Goal: Task Accomplishment & Management: Manage account settings

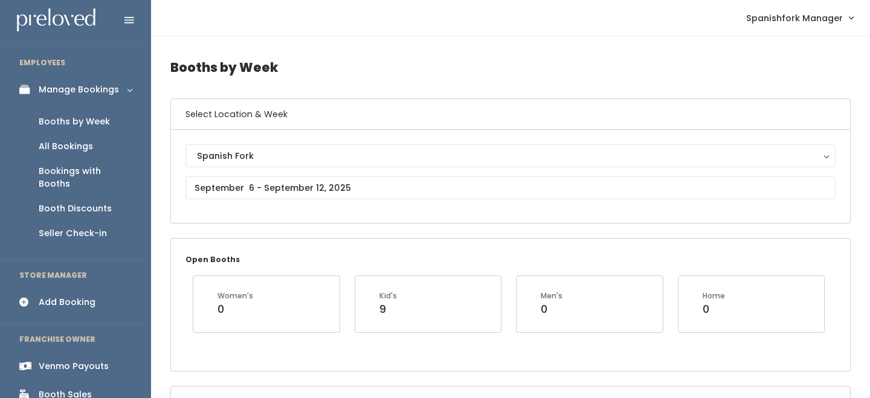
click at [250, 159] on div "Spanish Fork" at bounding box center [510, 155] width 627 height 13
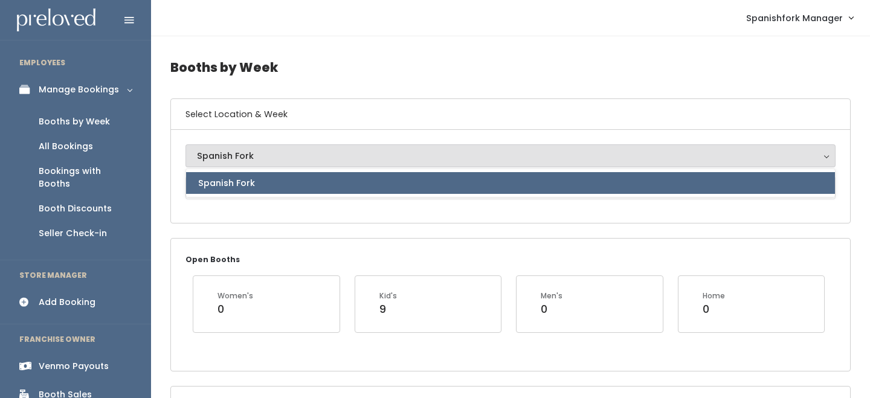
click at [244, 195] on div "Spanish Fork" at bounding box center [511, 183] width 650 height 29
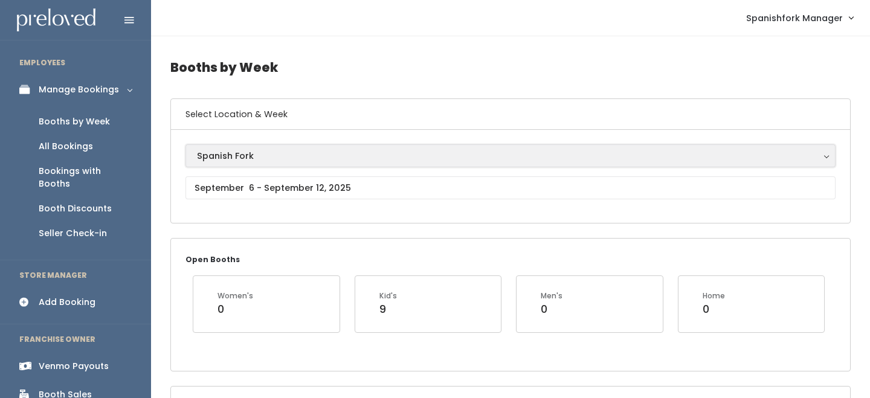
click at [237, 166] on button "Spanish Fork" at bounding box center [511, 155] width 650 height 23
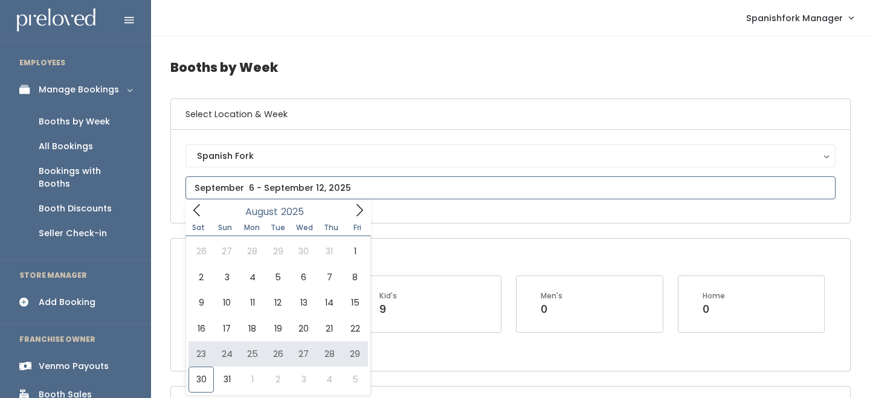
type input "August 23 to August 29"
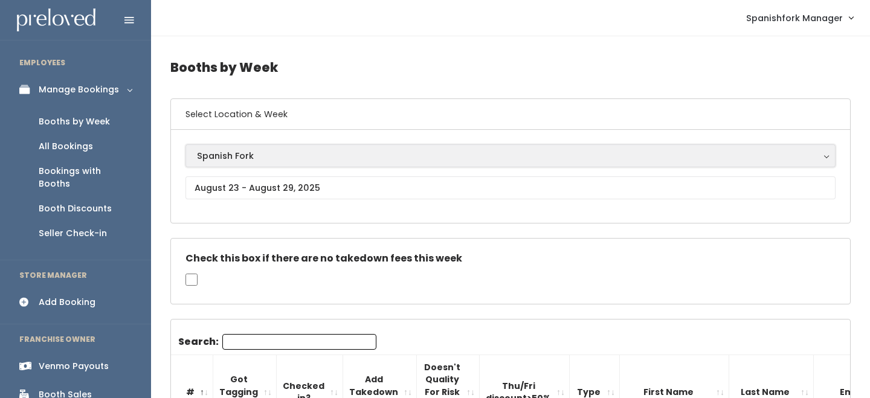
click at [249, 163] on button "Spanish Fork" at bounding box center [511, 155] width 650 height 23
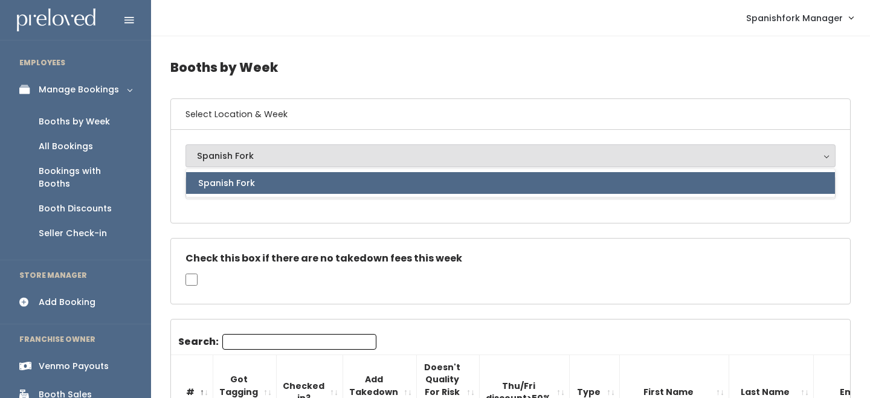
click at [244, 205] on div "Spanish Fork Spanish Fork Spanish Fork" at bounding box center [511, 176] width 650 height 64
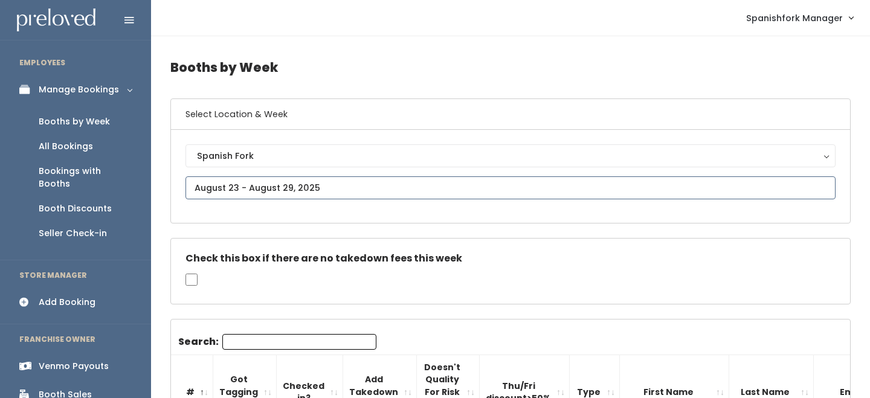
click at [252, 182] on input "text" at bounding box center [511, 187] width 650 height 23
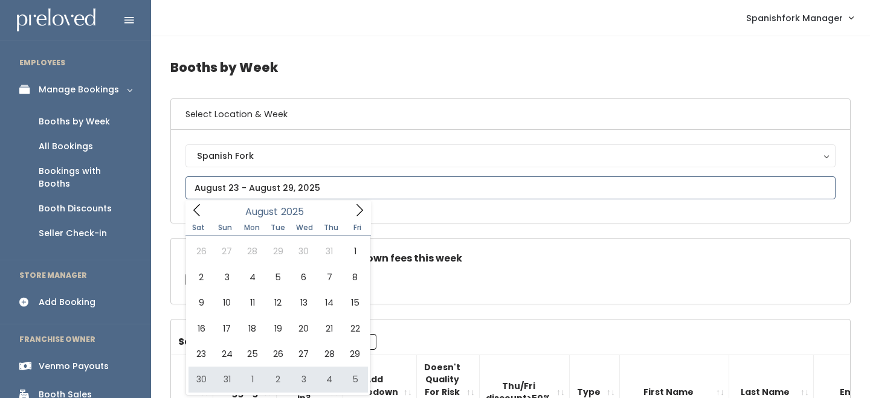
type input "[DATE] to [DATE]"
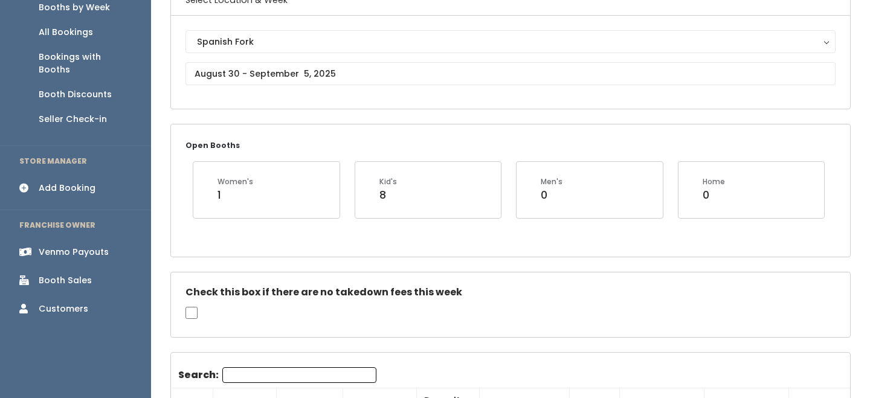
scroll to position [118, 0]
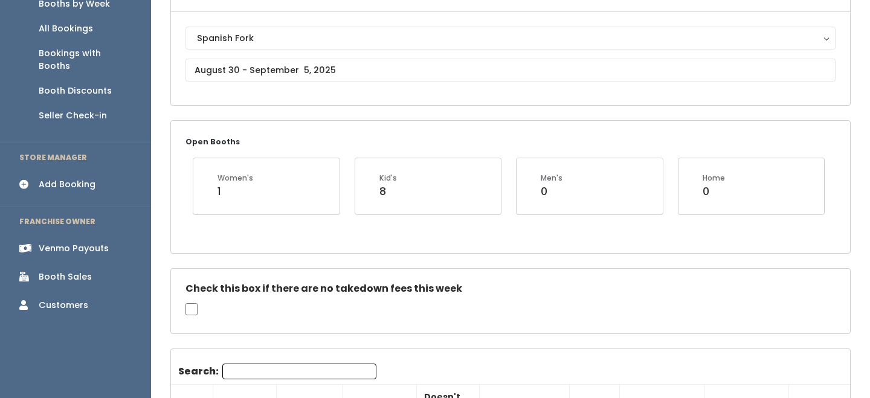
click at [253, 369] on input "Search:" at bounding box center [299, 372] width 154 height 16
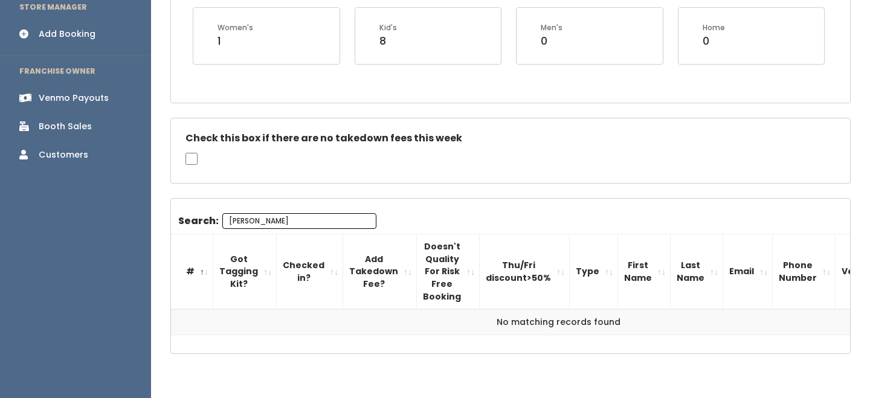
scroll to position [296, 0]
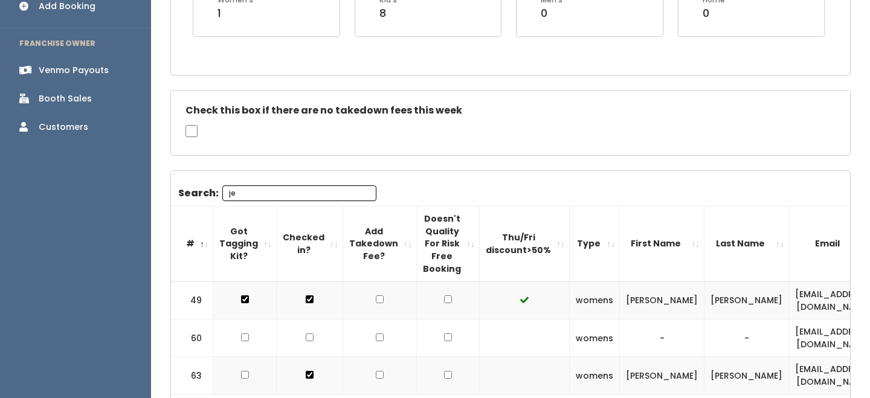
type input "j"
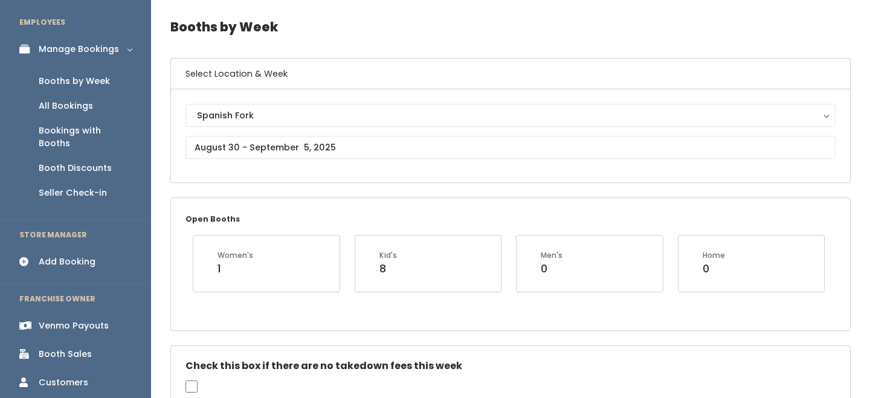
scroll to position [38, 0]
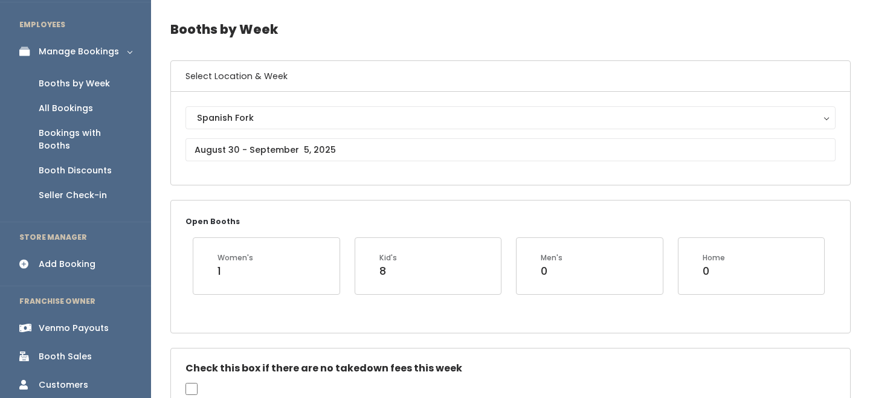
type input "davi"
click at [283, 152] on body "EMPLOYEES Manage Bookings Booths by Week All Bookings Bookings with Booths Boot…" at bounding box center [435, 334] width 870 height 744
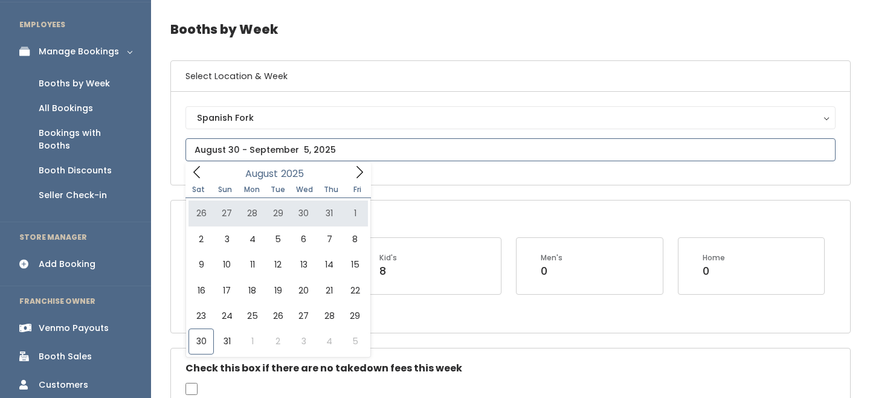
click at [360, 166] on icon at bounding box center [359, 172] width 13 height 13
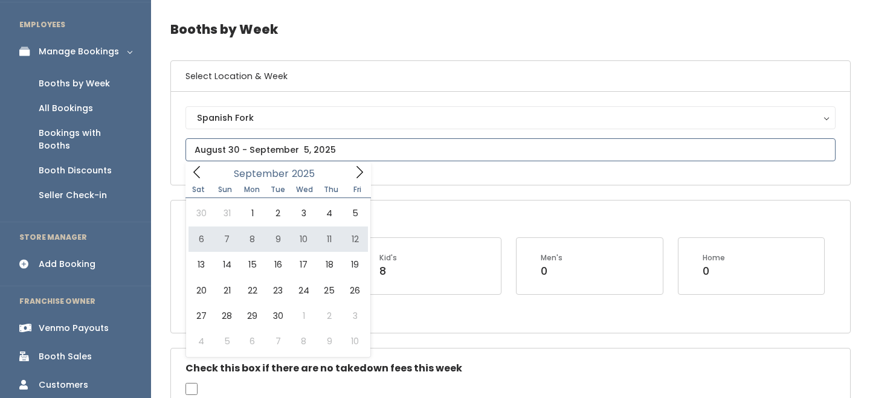
type input "September 6 to September 12"
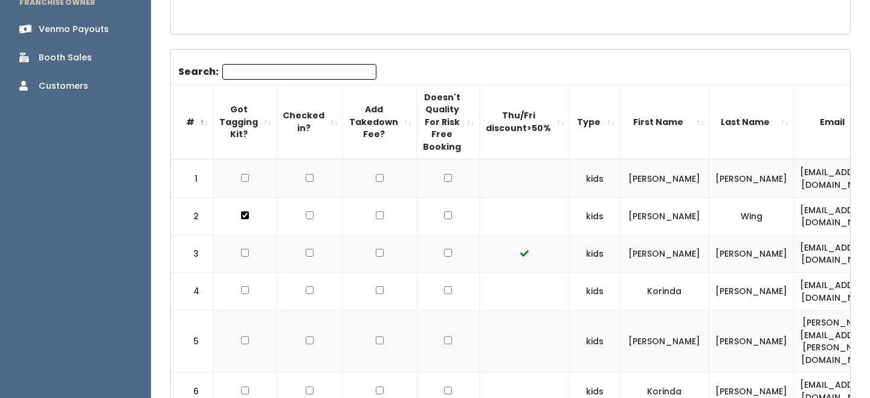
scroll to position [307, 0]
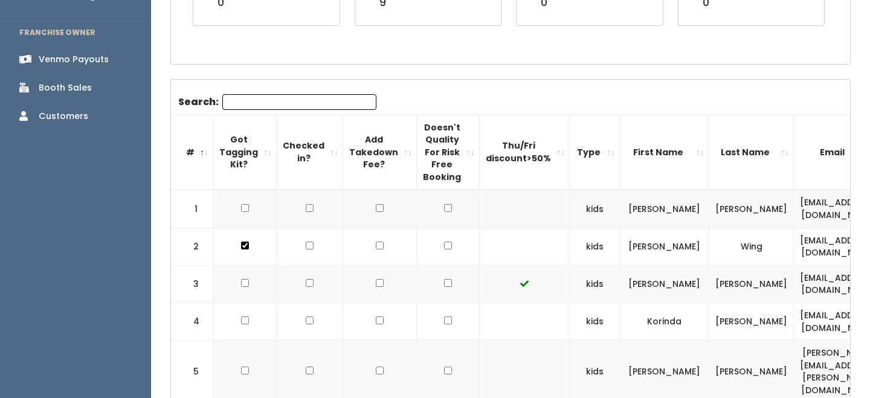
click at [281, 97] on input "Search:" at bounding box center [299, 102] width 154 height 16
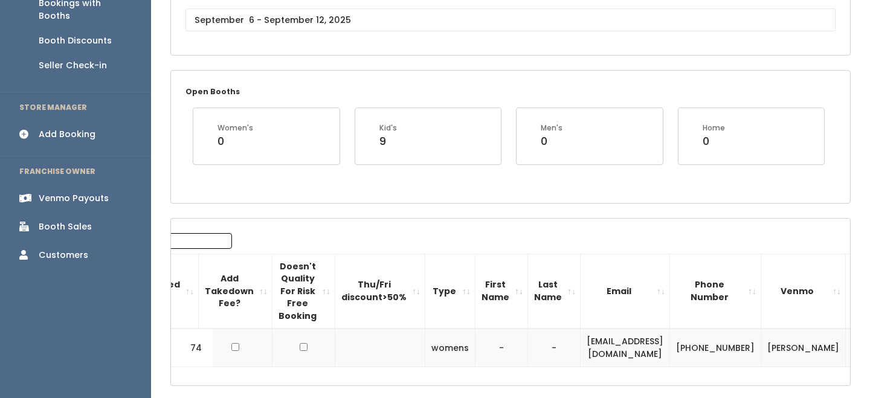
scroll to position [0, 157]
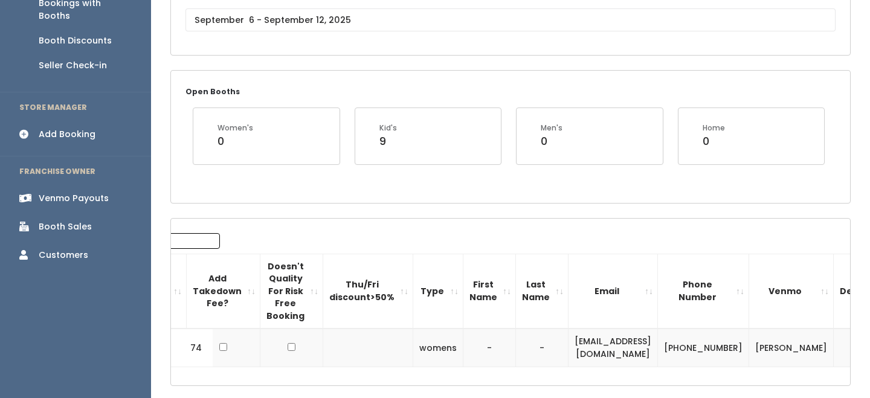
type input "jena"
